Goal: Navigation & Orientation: Find specific page/section

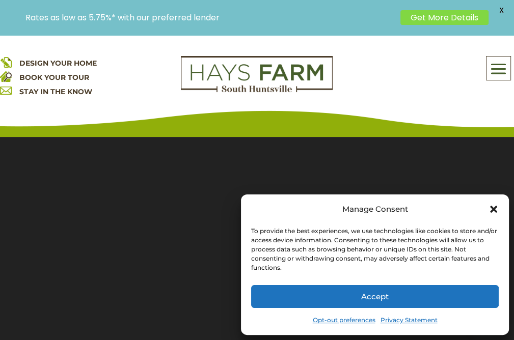
click at [376, 295] on button "Accept" at bounding box center [375, 296] width 248 height 23
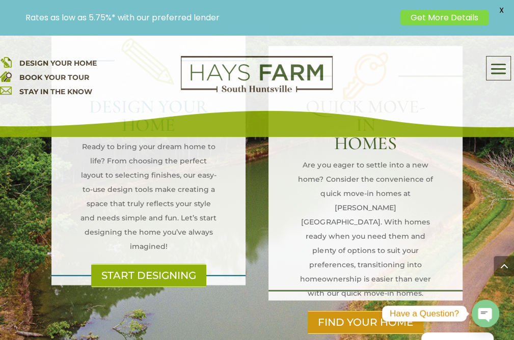
scroll to position [815, 0]
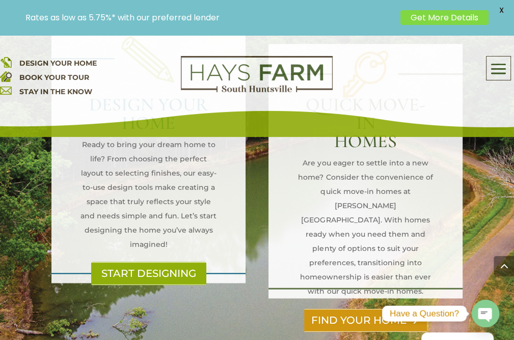
click at [350, 309] on link "FIND YOUR HOME" at bounding box center [365, 320] width 123 height 23
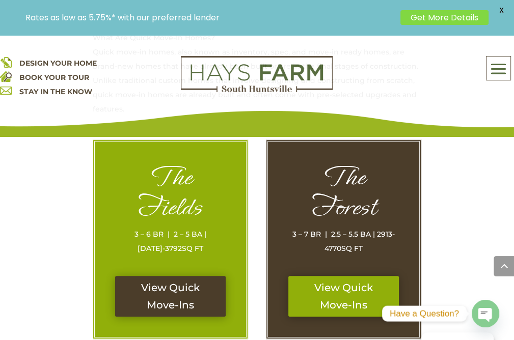
scroll to position [509, 0]
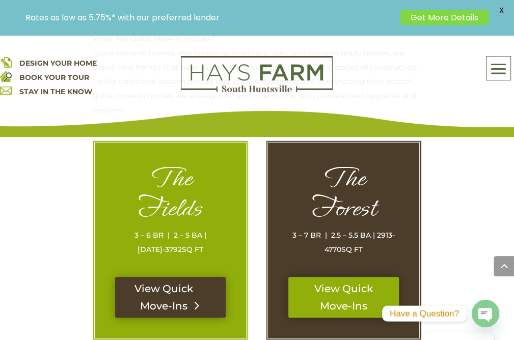
click at [172, 288] on link "View Quick Move-Ins" at bounding box center [170, 297] width 111 height 41
